Goal: Task Accomplishment & Management: Manage account settings

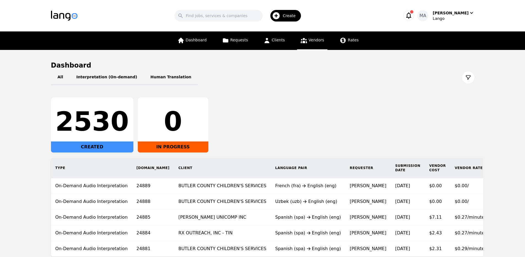
click at [311, 45] on link "Vendors" at bounding box center [312, 40] width 30 height 18
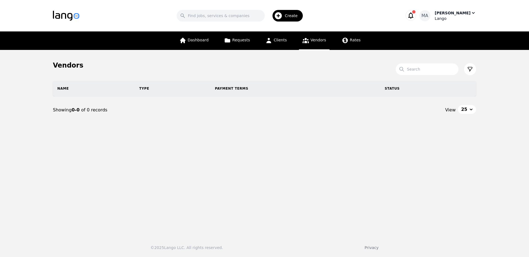
click at [447, 14] on div "Muhammad Ans" at bounding box center [453, 13] width 36 height 6
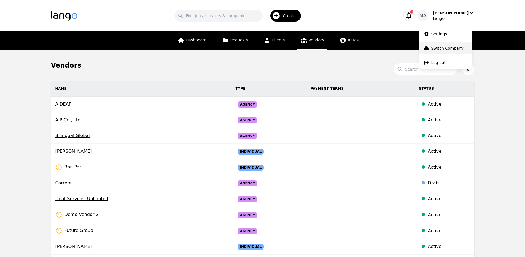
click at [443, 50] on p "Switch Company" at bounding box center [447, 48] width 32 height 6
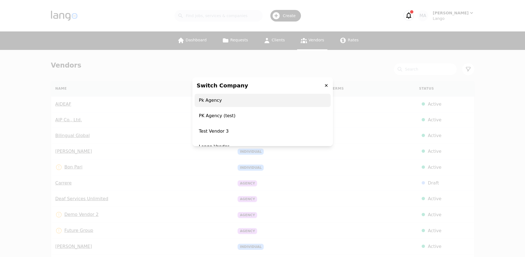
click at [235, 99] on span "Pk Agency" at bounding box center [262, 100] width 136 height 13
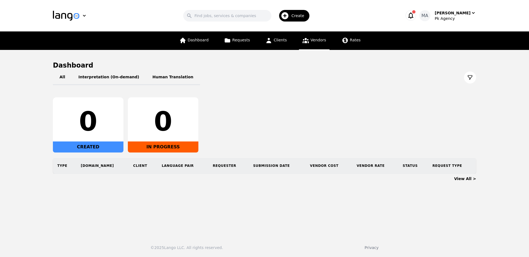
click at [311, 45] on link "Vendors" at bounding box center [314, 40] width 30 height 18
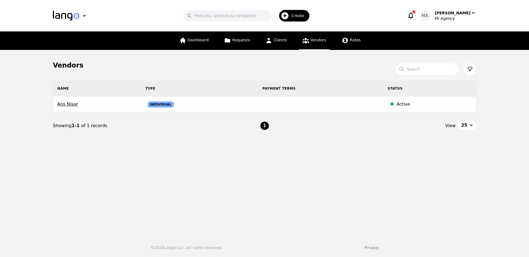
click at [273, 113] on nav "Showing 1-1 of 1 records 1 View 25" at bounding box center [264, 125] width 423 height 27
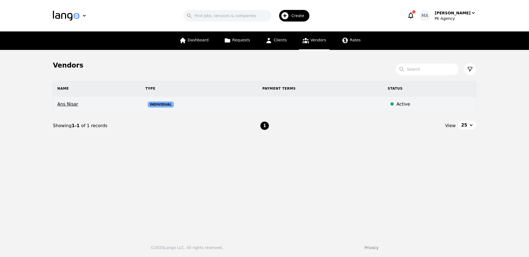
click at [279, 105] on td at bounding box center [320, 104] width 125 height 16
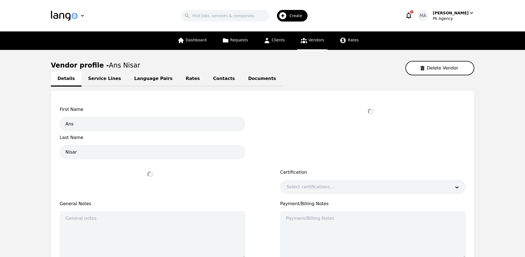
select select "active"
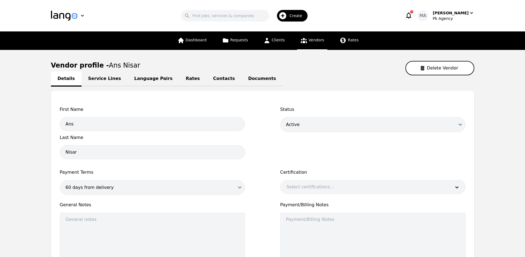
click at [145, 80] on link "Language Pairs" at bounding box center [152, 78] width 51 height 15
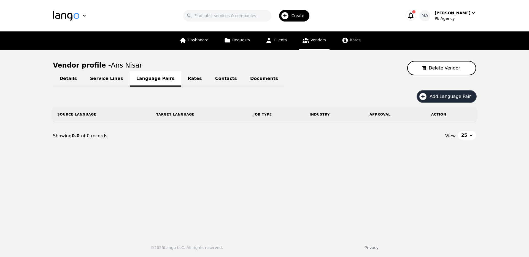
click at [463, 101] on button "Add Language Pair" at bounding box center [446, 97] width 59 height 12
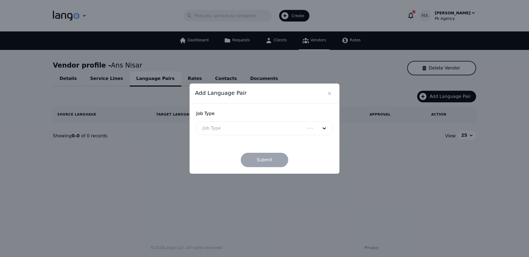
click at [271, 130] on div at bounding box center [250, 127] width 108 height 13
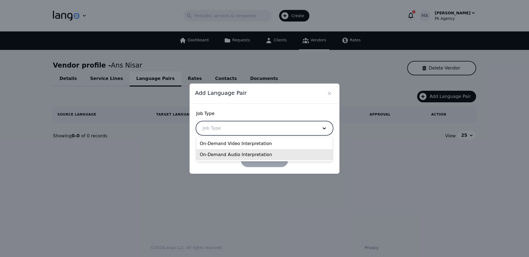
click at [222, 152] on div "On-Demand Audio Interpretation" at bounding box center [264, 154] width 136 height 11
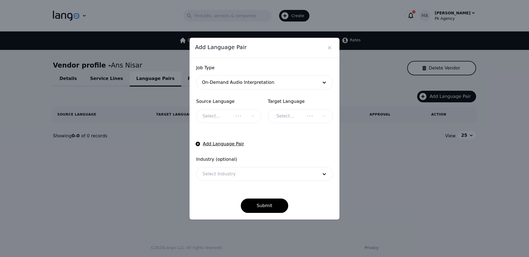
click at [230, 118] on div "Select..." at bounding box center [228, 116] width 65 height 14
click at [230, 118] on div at bounding box center [220, 115] width 48 height 13
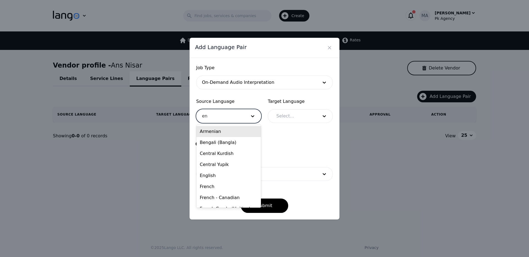
type input "eng"
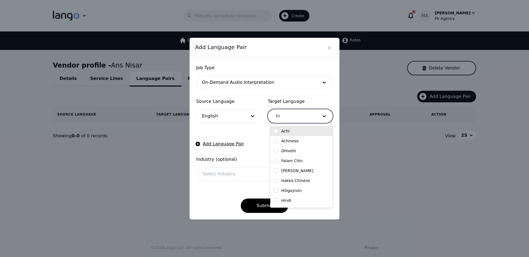
type input "hin"
checkbox input "true"
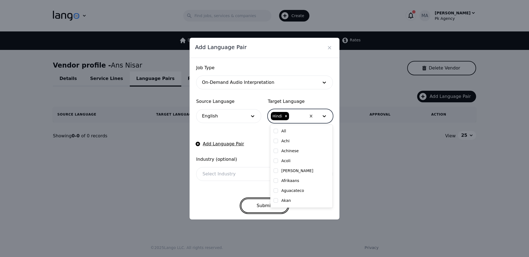
click at [256, 210] on button "Submit" at bounding box center [265, 205] width 48 height 14
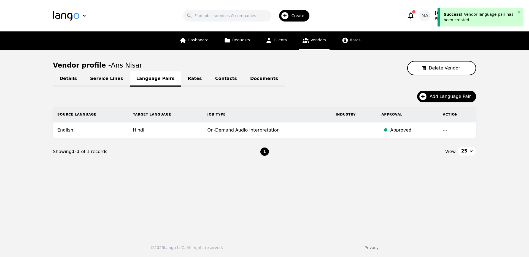
click at [445, 129] on icon "button" at bounding box center [445, 130] width 4 height 4
click at [437, 136] on button "Update" at bounding box center [429, 134] width 23 height 10
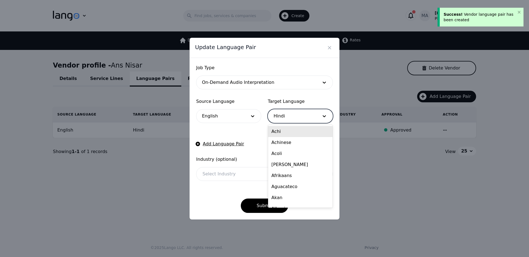
click at [291, 121] on div at bounding box center [292, 115] width 48 height 13
type input "urd"
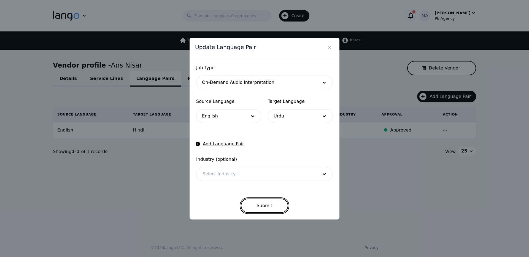
click at [273, 207] on button "Submit" at bounding box center [265, 205] width 48 height 14
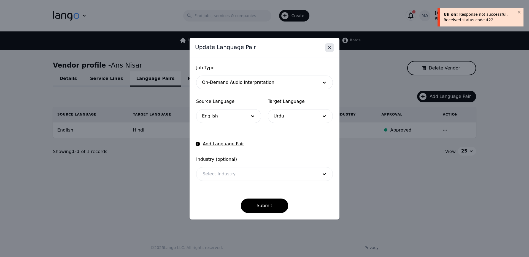
click at [327, 49] on icon "Close" at bounding box center [330, 48] width 6 height 6
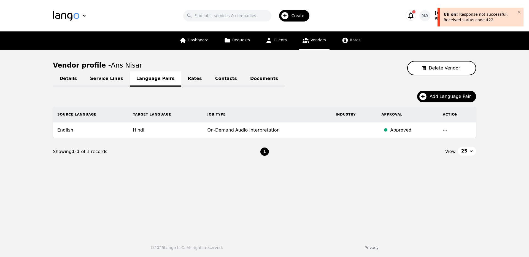
click at [443, 129] on icon "button" at bounding box center [445, 130] width 4 height 4
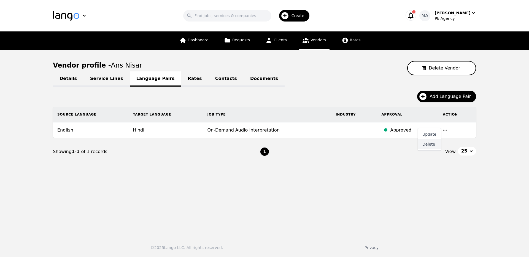
click at [435, 147] on button "Delete" at bounding box center [429, 144] width 23 height 10
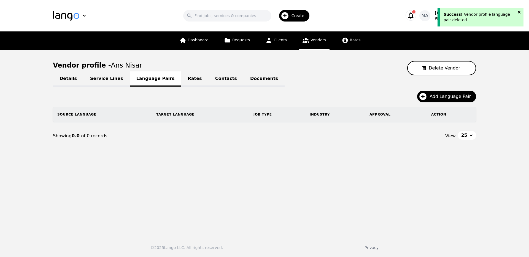
click at [521, 13] on icon "close" at bounding box center [519, 12] width 4 height 4
